Goal: Transaction & Acquisition: Purchase product/service

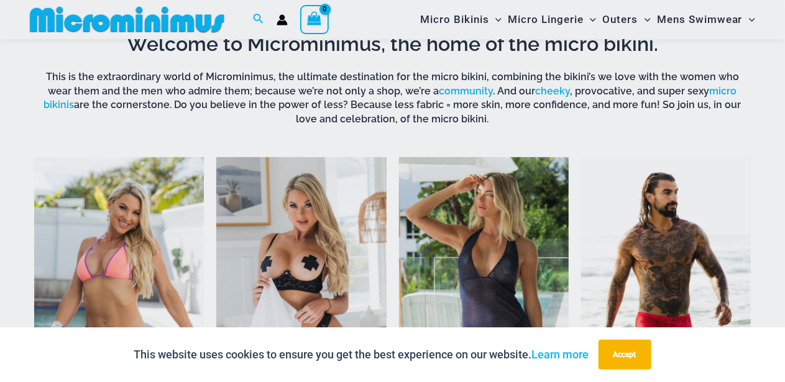
scroll to position [498, 0]
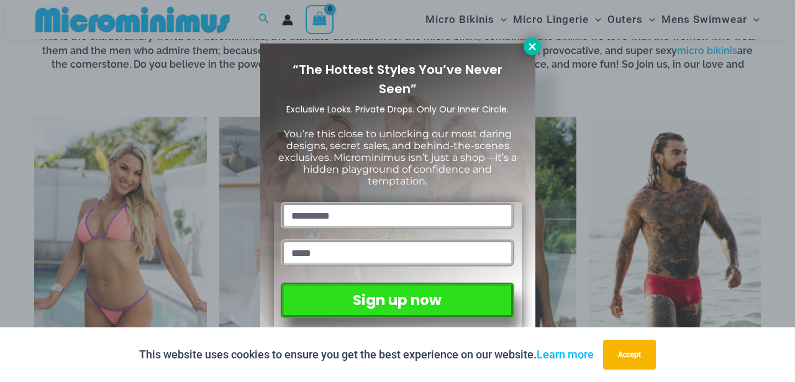
click at [534, 45] on icon at bounding box center [532, 46] width 7 height 7
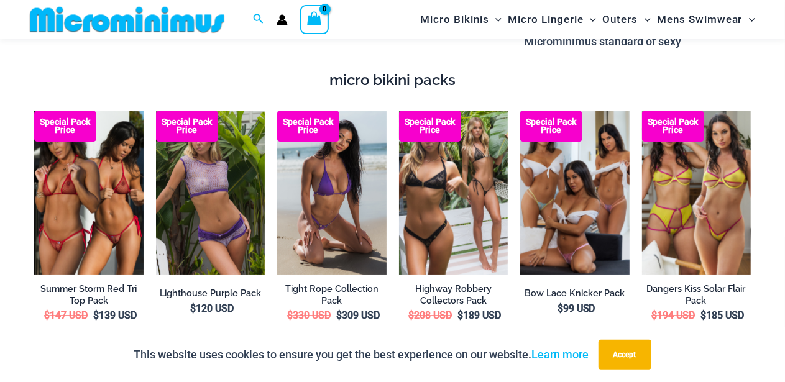
scroll to position [1684, 0]
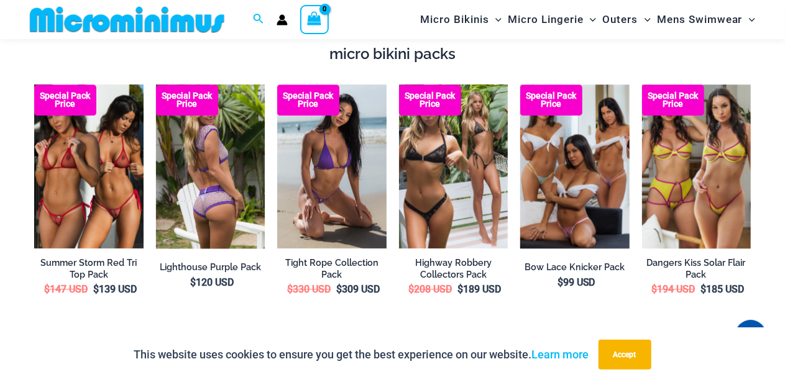
click at [205, 139] on img at bounding box center [210, 165] width 109 height 163
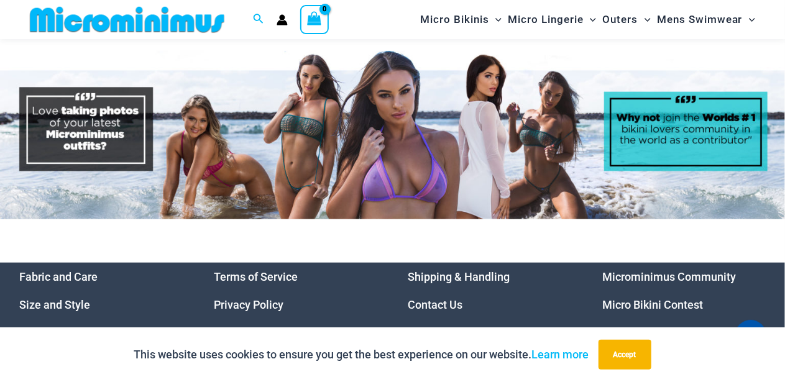
scroll to position [5322, 0]
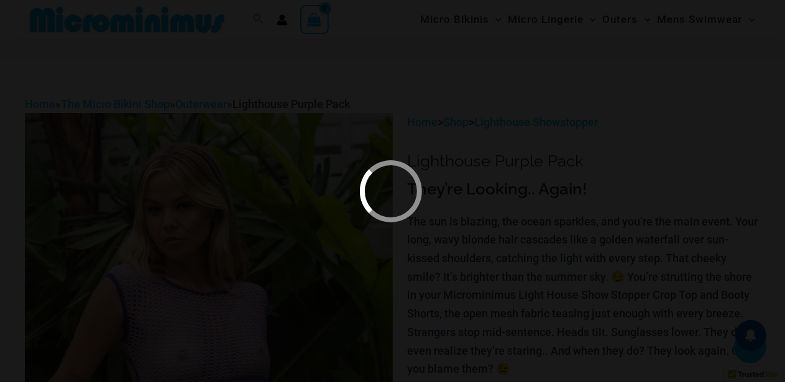
scroll to position [221, 0]
